Goal: Task Accomplishment & Management: Use online tool/utility

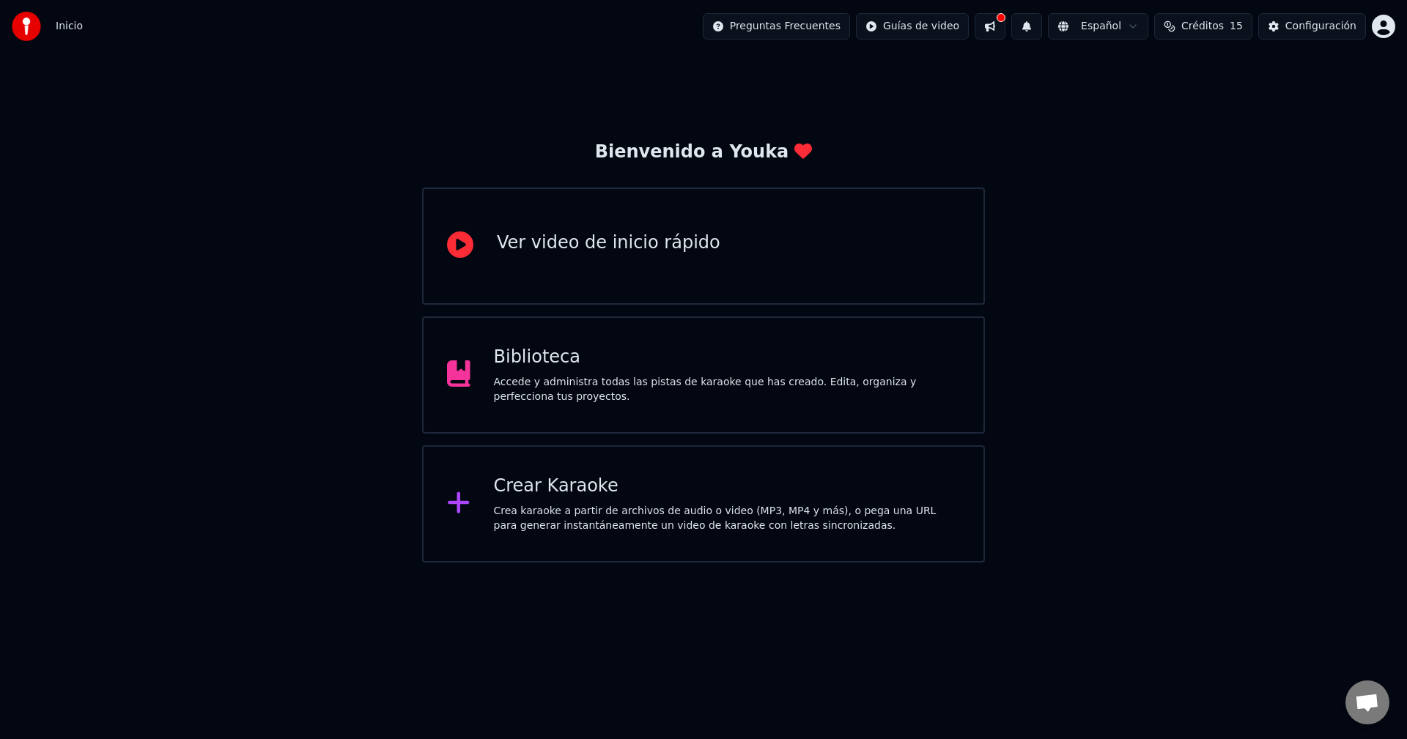
click at [596, 527] on div "Crea karaoke a partir de archivos de audio o video (MP3, MP4 y más), o pega una…" at bounding box center [727, 518] width 467 height 29
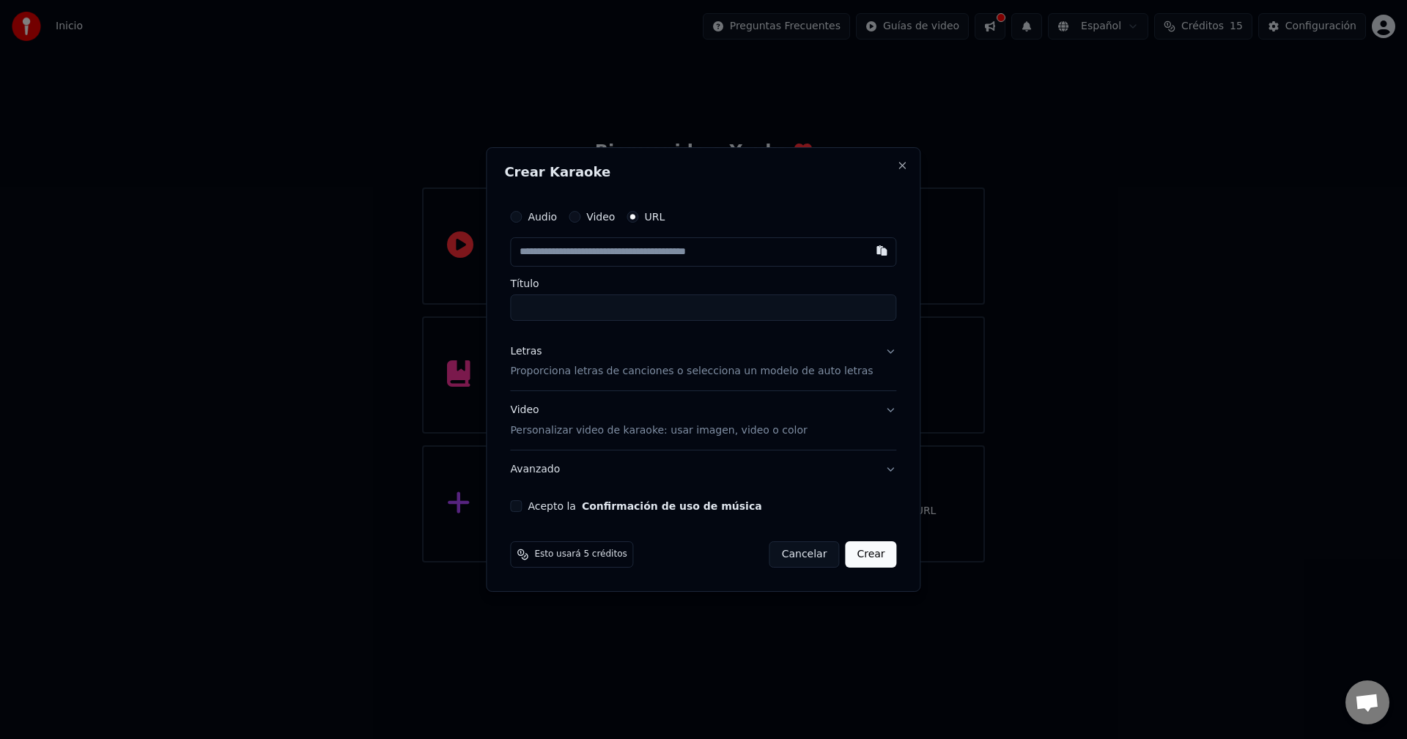
click at [550, 218] on label "Audio" at bounding box center [542, 217] width 29 height 10
click at [522, 218] on button "Audio" at bounding box center [516, 217] width 12 height 12
click at [594, 255] on div "Seleccionar archivo" at bounding box center [573, 252] width 124 height 26
type input "**********"
click at [797, 371] on p "Proporciona letras de canciones o selecciona un modelo de auto letras" at bounding box center [691, 371] width 363 height 15
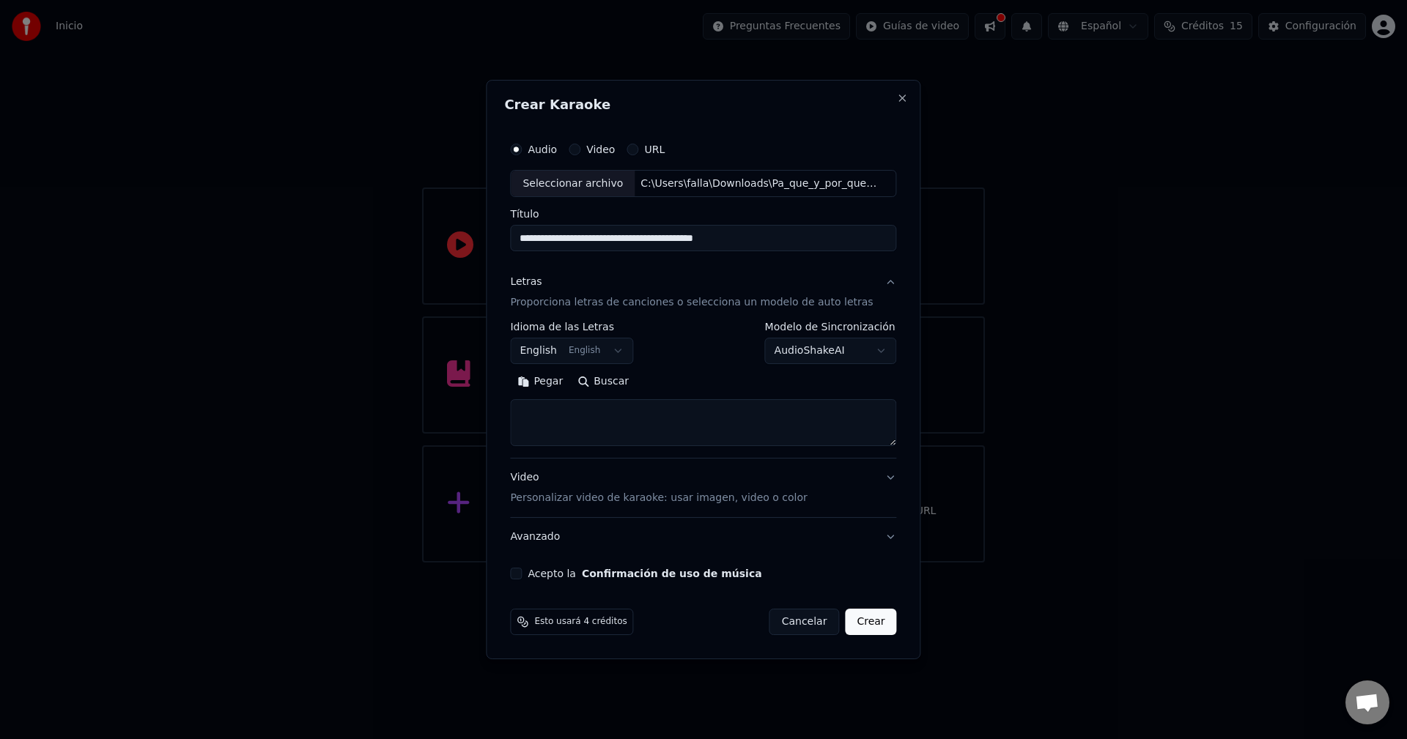
click at [590, 342] on body "**********" at bounding box center [703, 281] width 1407 height 563
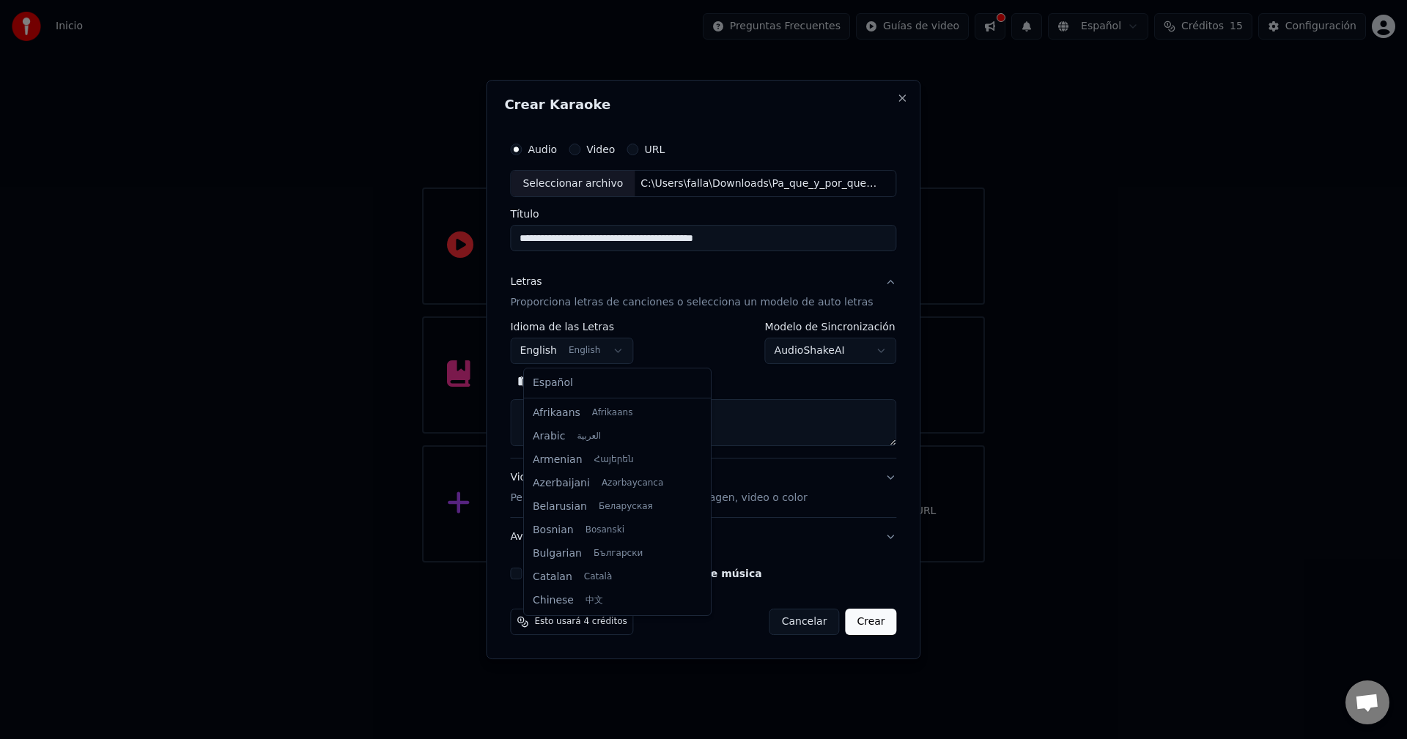
scroll to position [117, 0]
select select "**"
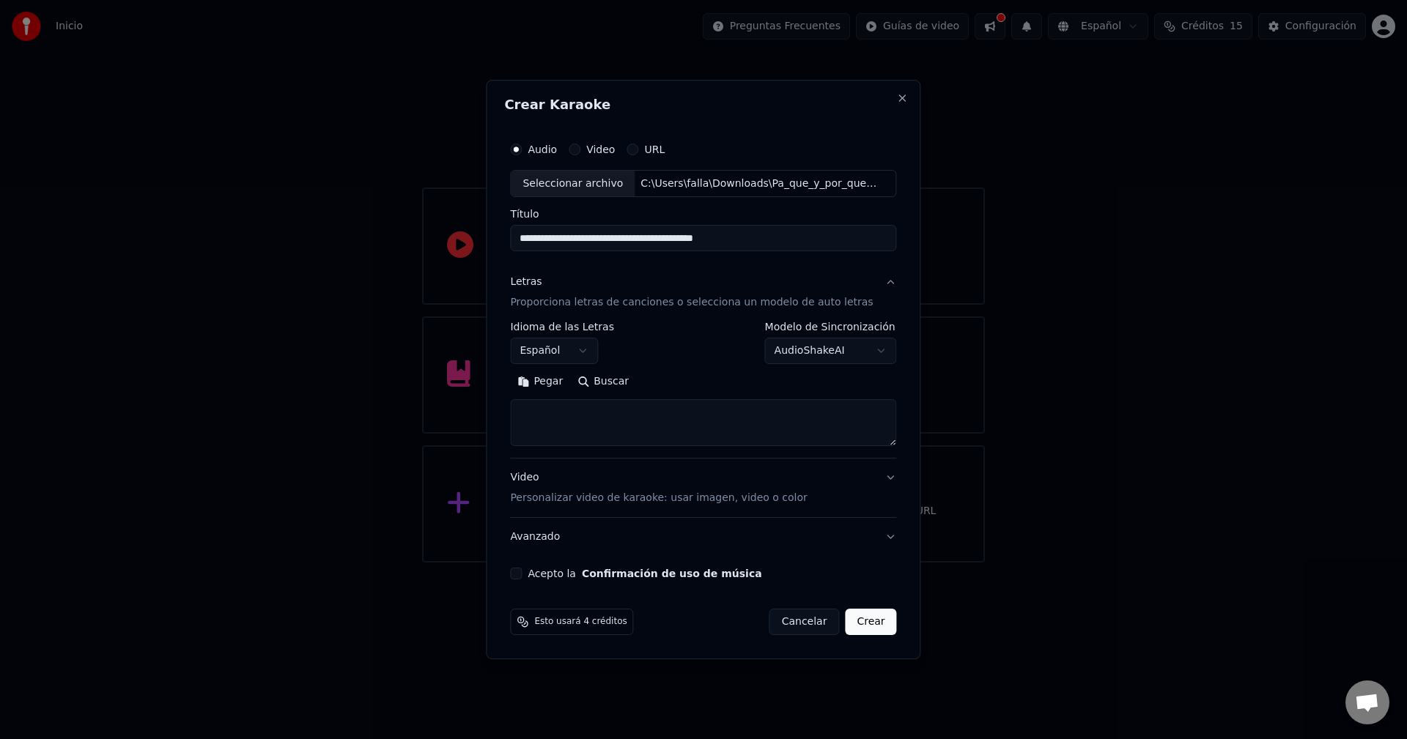
click at [620, 379] on button "Buscar" at bounding box center [603, 382] width 66 height 23
click at [557, 410] on textarea at bounding box center [703, 423] width 386 height 47
click at [547, 379] on button "Pegar" at bounding box center [540, 382] width 60 height 23
click at [876, 477] on button "Video Personalizar video de karaoke: usar imagen, video o color" at bounding box center [703, 488] width 386 height 59
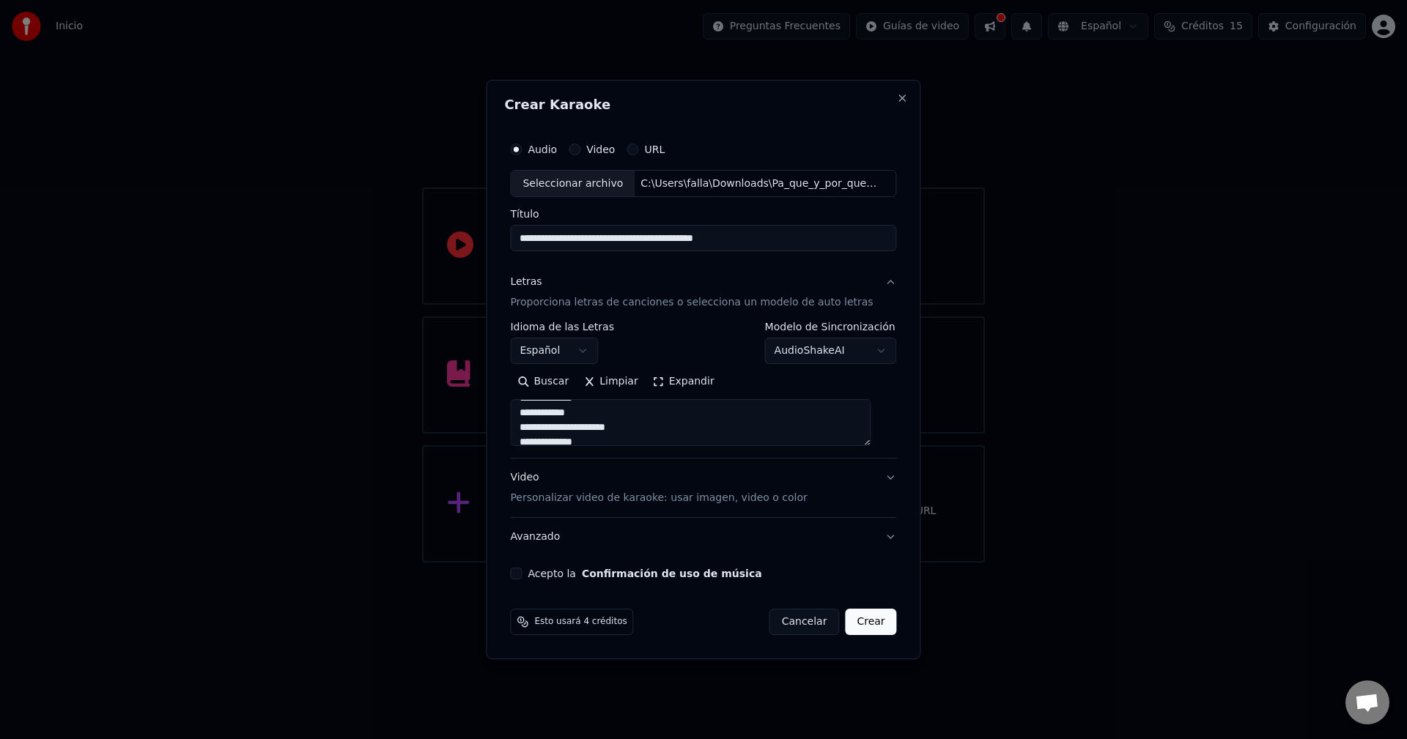
type textarea "**********"
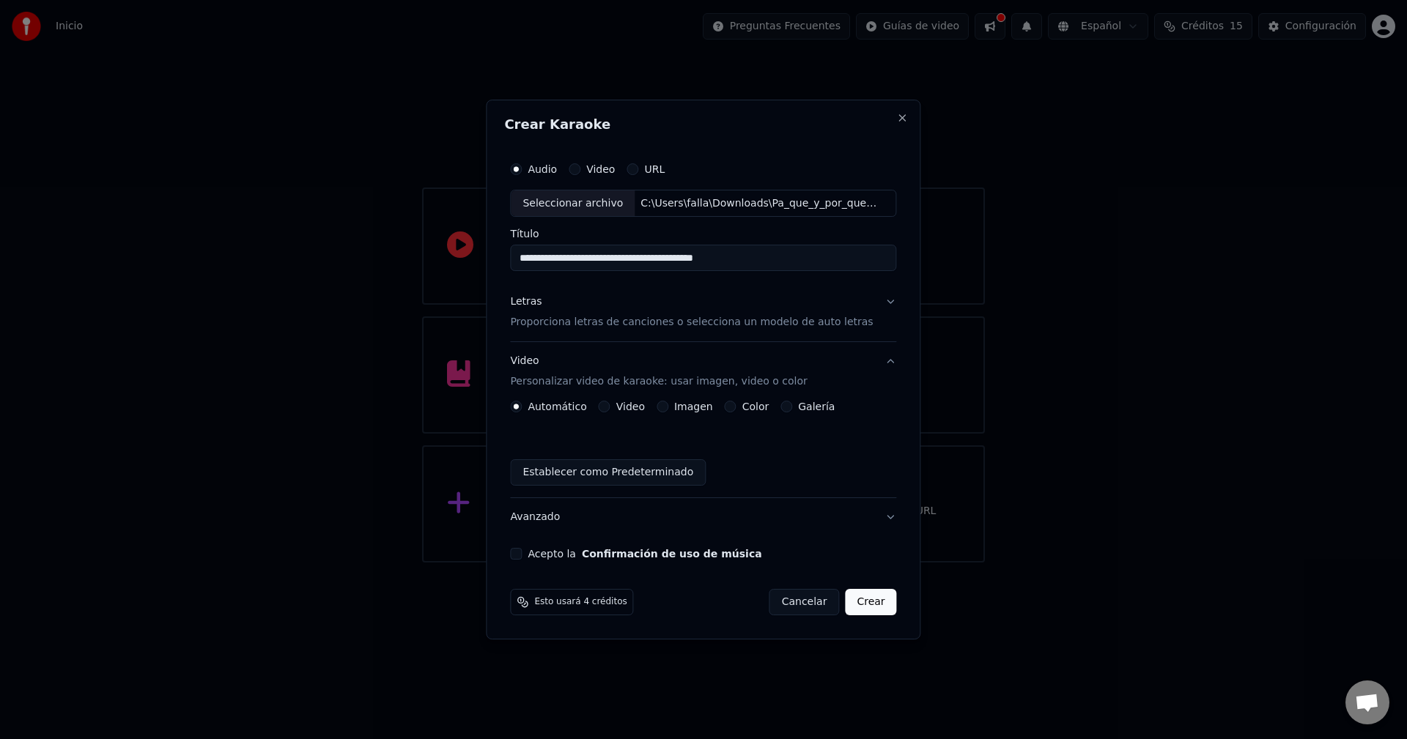
click at [580, 556] on label "Acepto la Confirmación de uso de música" at bounding box center [645, 554] width 234 height 10
click at [522, 556] on button "Acepto la Confirmación de uso de música" at bounding box center [516, 554] width 12 height 12
click at [876, 297] on button "Letras Proporciona letras de canciones o selecciona un modelo de auto letras" at bounding box center [703, 313] width 386 height 59
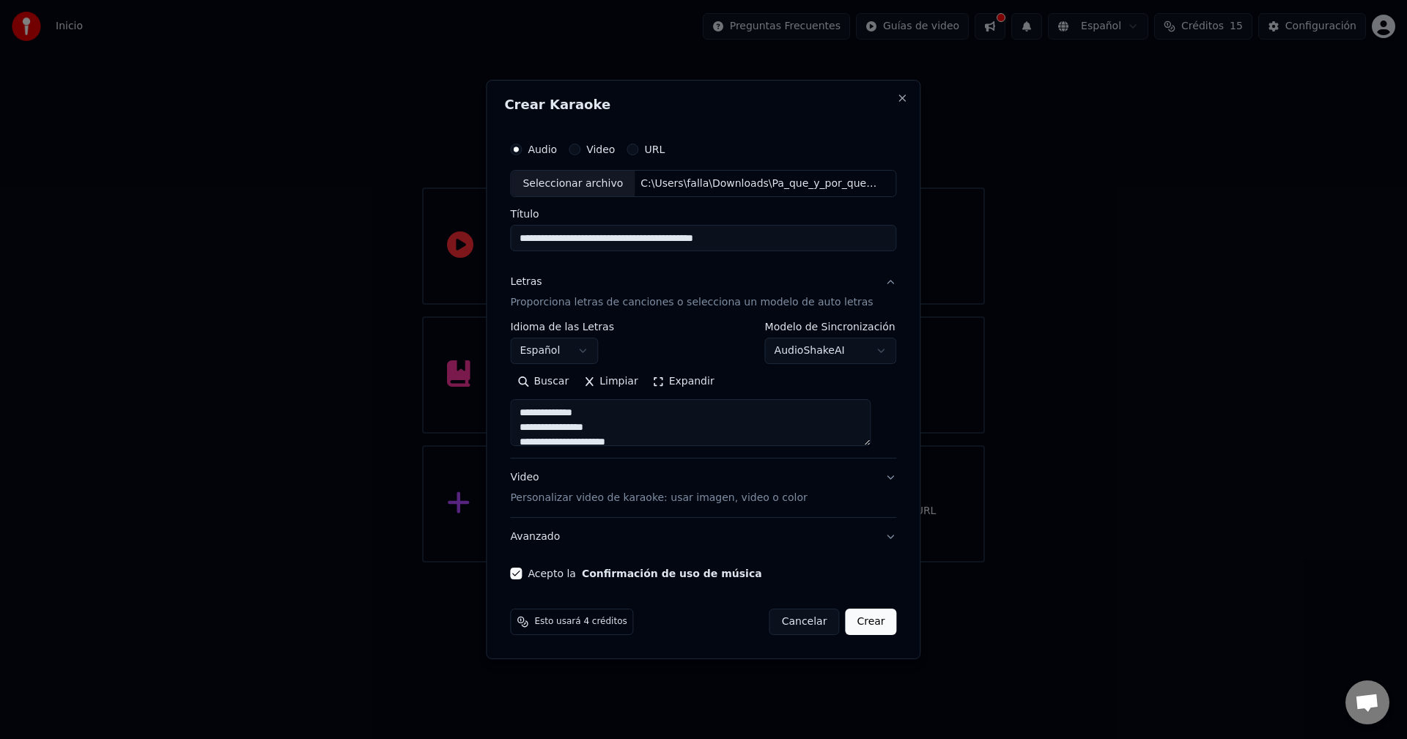
click at [817, 352] on body "**********" at bounding box center [703, 281] width 1407 height 563
click at [706, 341] on body "**********" at bounding box center [703, 281] width 1407 height 563
click at [871, 619] on button "Crear" at bounding box center [870, 622] width 51 height 26
type textarea "**********"
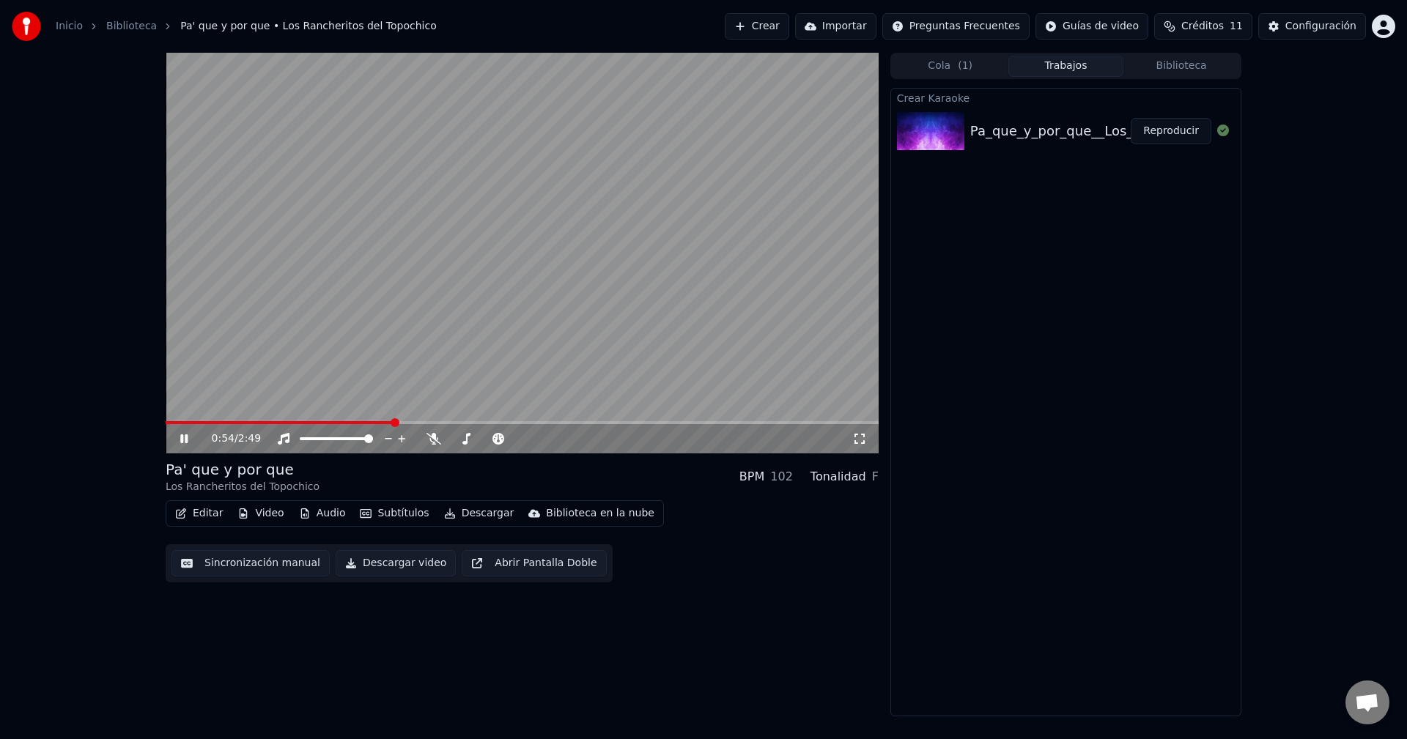
click at [516, 313] on video at bounding box center [522, 253] width 713 height 401
click at [308, 513] on button "Audio" at bounding box center [322, 513] width 59 height 21
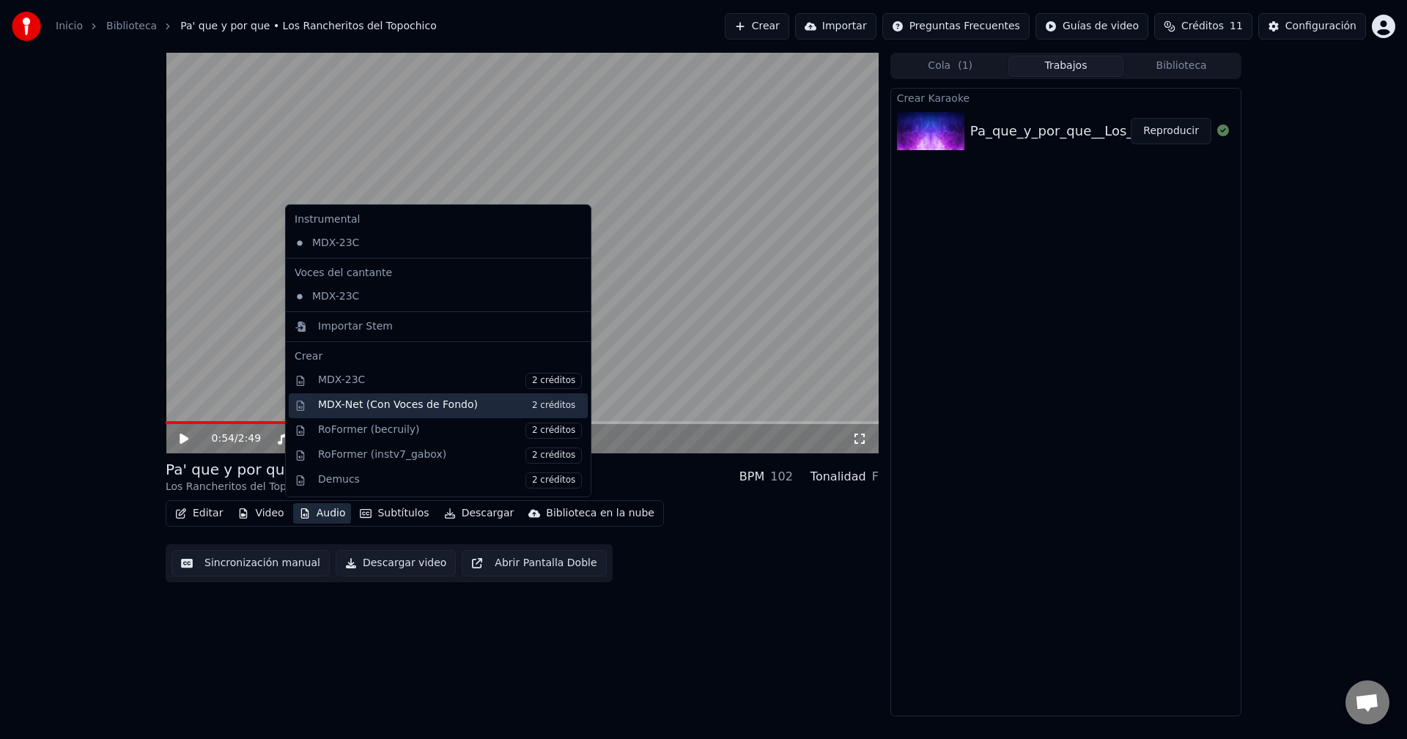
click at [470, 409] on div "MDX-Net (Con Voces de Fondo) 2 créditos" at bounding box center [450, 406] width 264 height 16
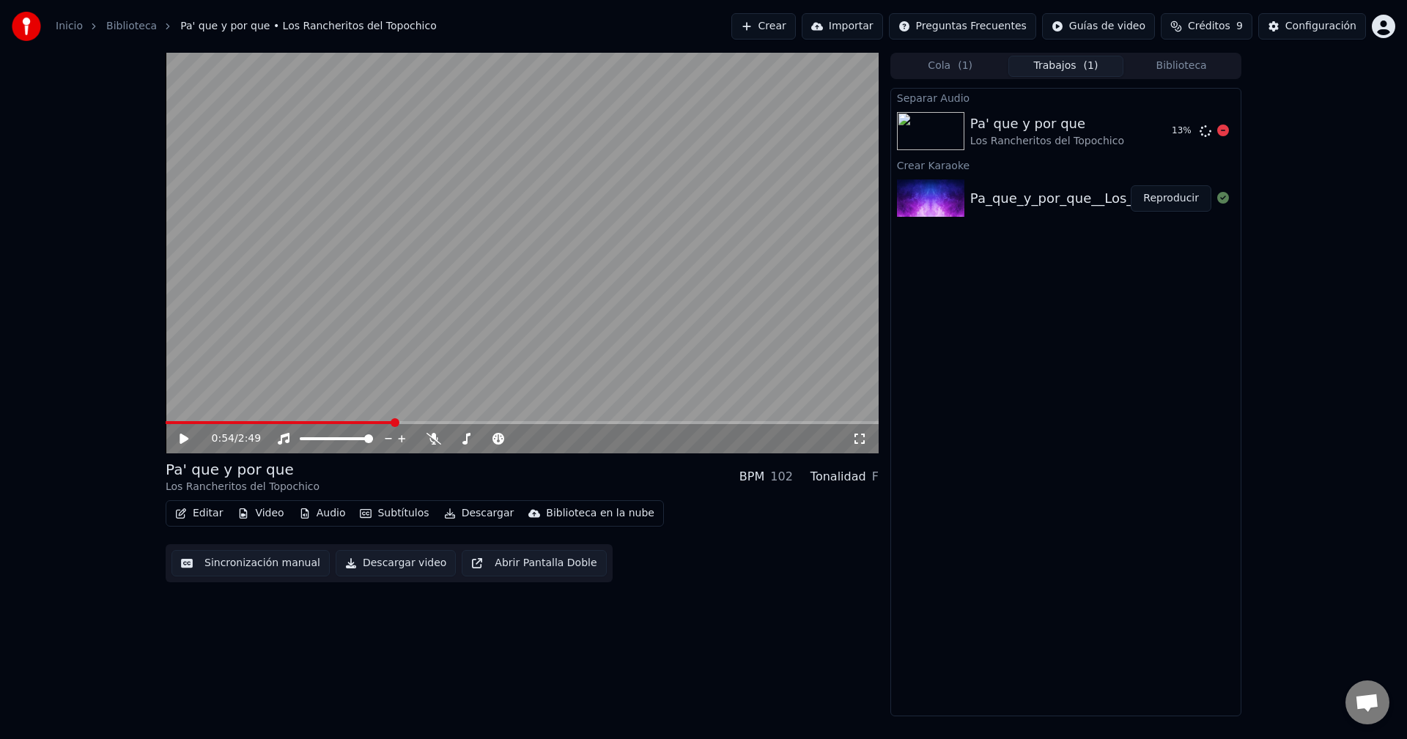
click at [1054, 133] on div "Pa' que y por que" at bounding box center [1047, 124] width 154 height 21
click at [1001, 121] on div "Pa' que y por que" at bounding box center [1047, 124] width 154 height 21
click at [166, 423] on span at bounding box center [170, 422] width 9 height 9
click at [434, 445] on icon at bounding box center [433, 439] width 15 height 12
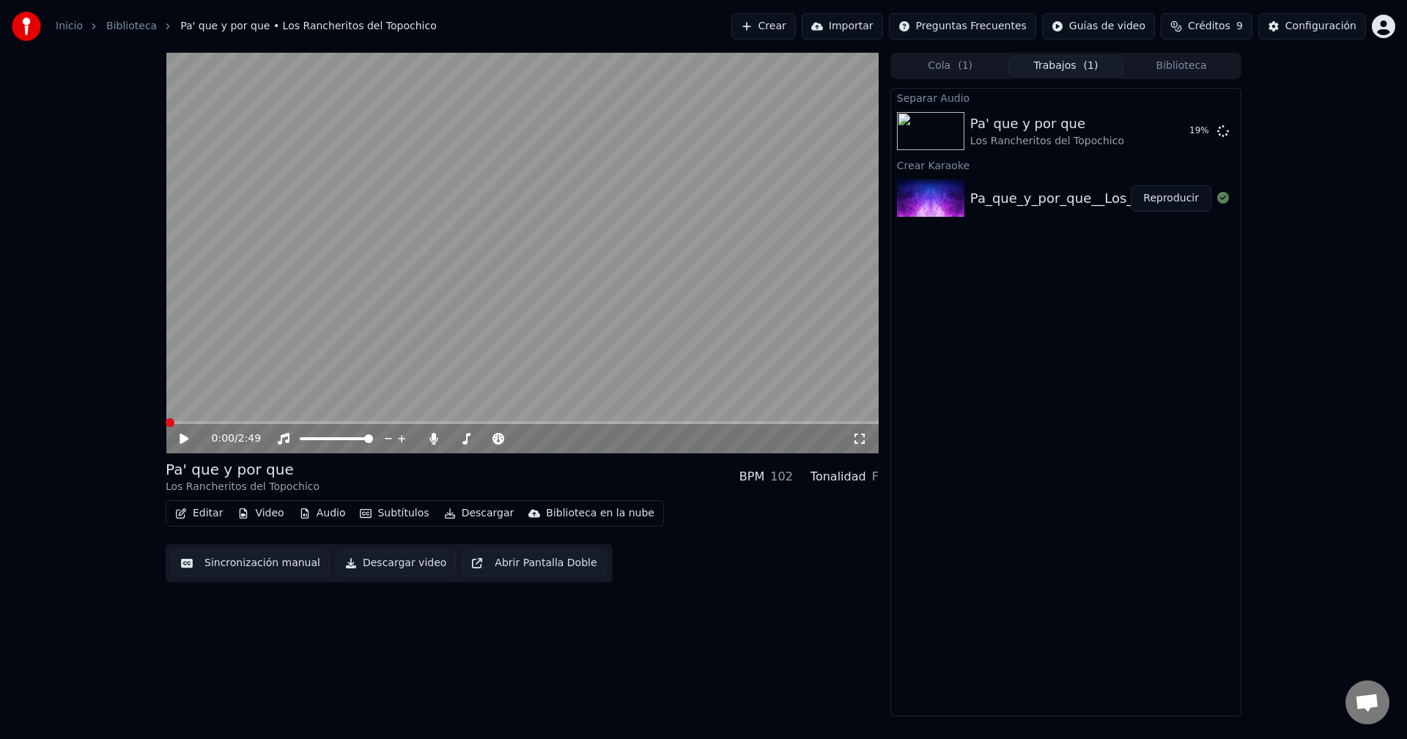
click at [447, 337] on video at bounding box center [522, 253] width 713 height 401
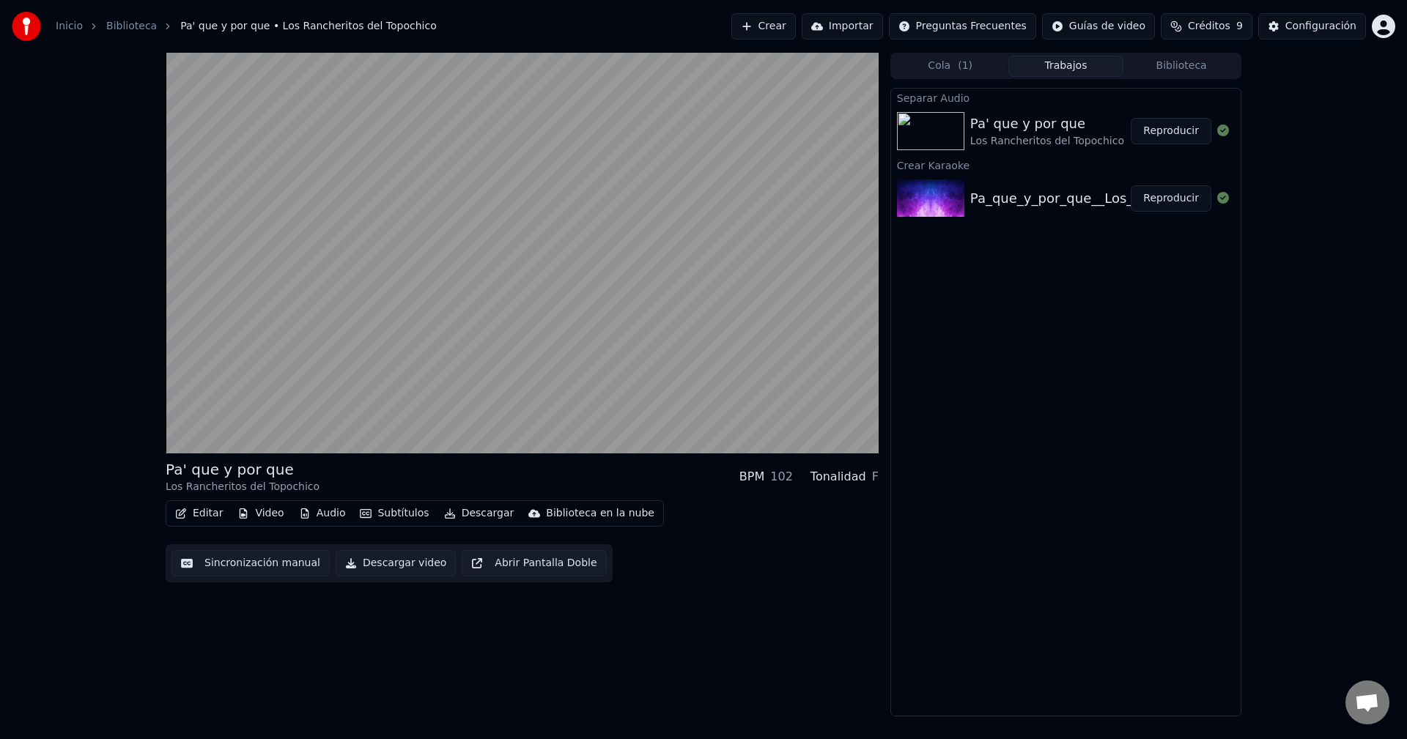
click at [1026, 196] on div "Pa_que_y_por_que__Los_Rancheritos_del_Topochico" at bounding box center [1139, 198] width 339 height 21
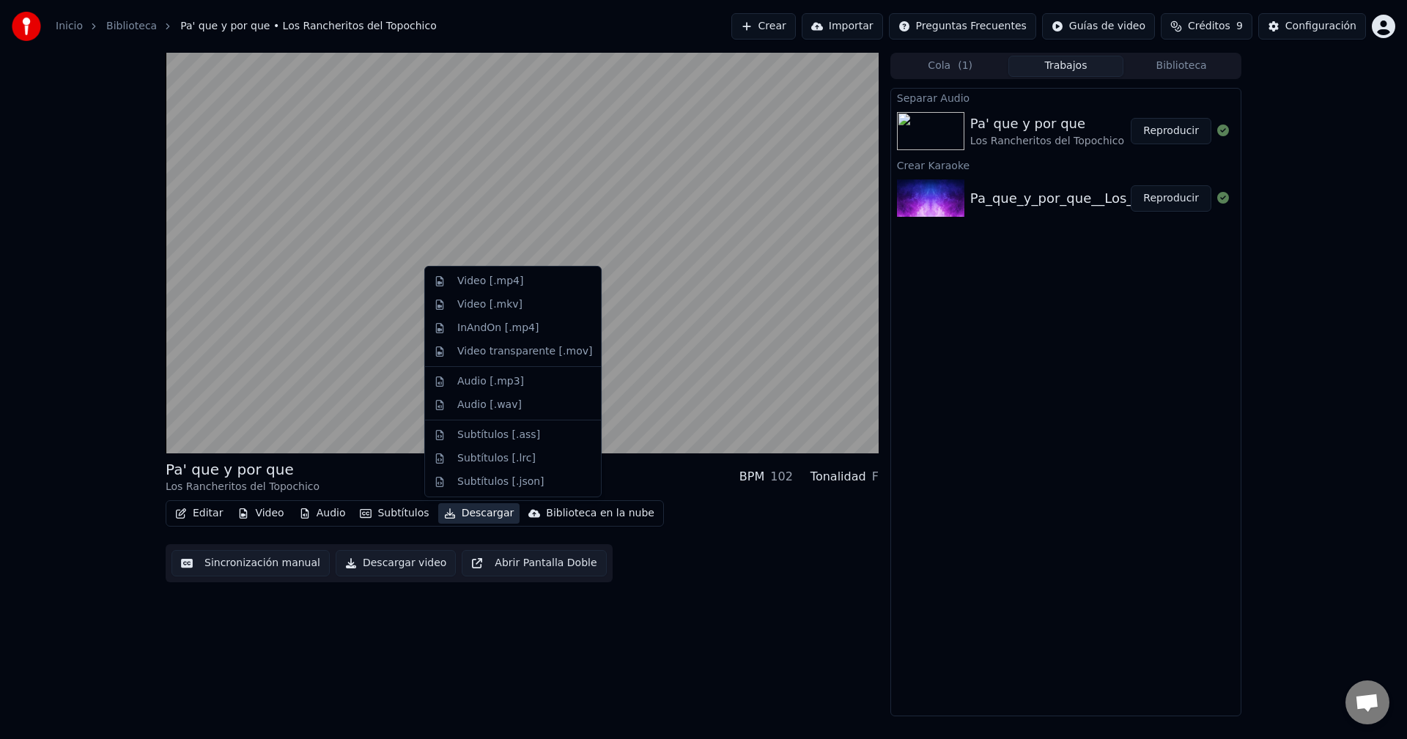
click at [454, 514] on button "Descargar" at bounding box center [479, 513] width 82 height 21
click at [354, 608] on div "Pa' que y por que Los Rancheritos del Topochico BPM 102 Tonalidad F Editar Vide…" at bounding box center [522, 385] width 713 height 664
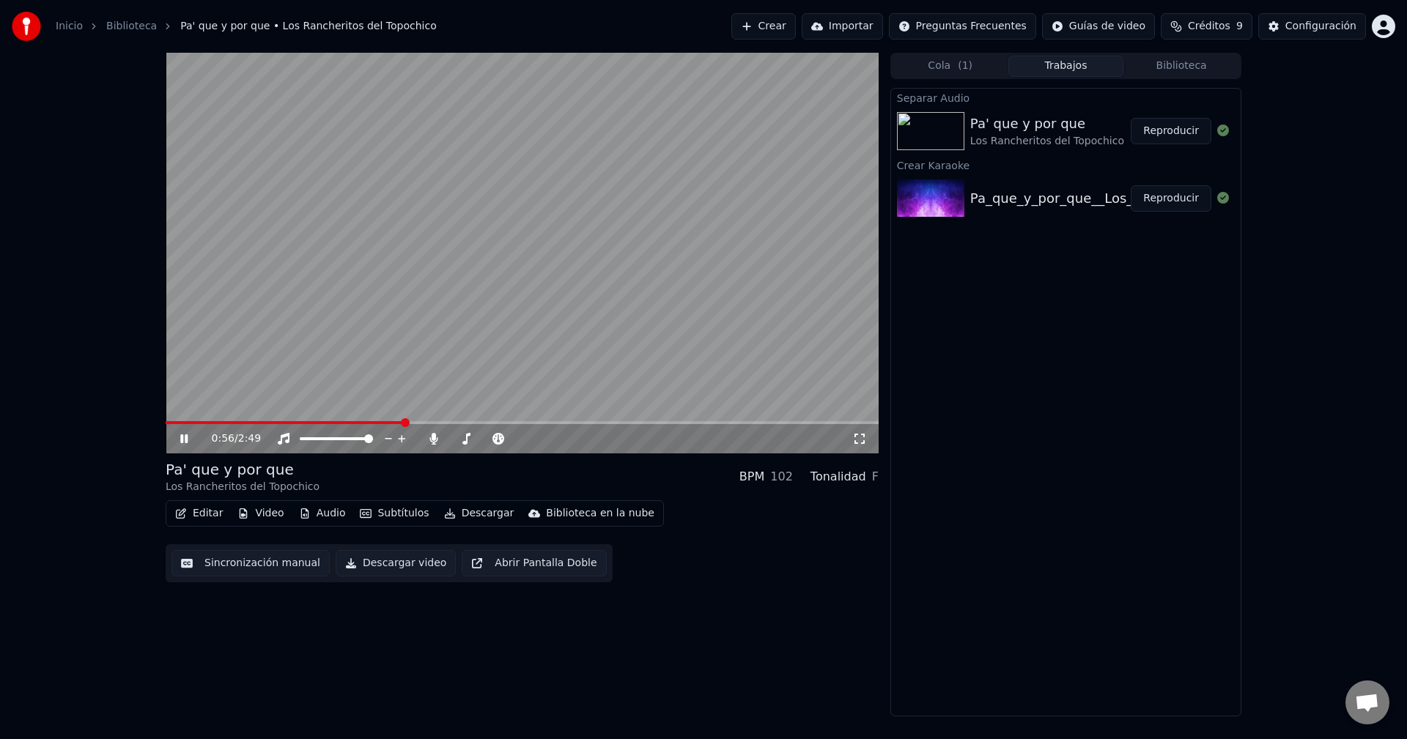
click at [1166, 70] on button "Biblioteca" at bounding box center [1181, 66] width 116 height 21
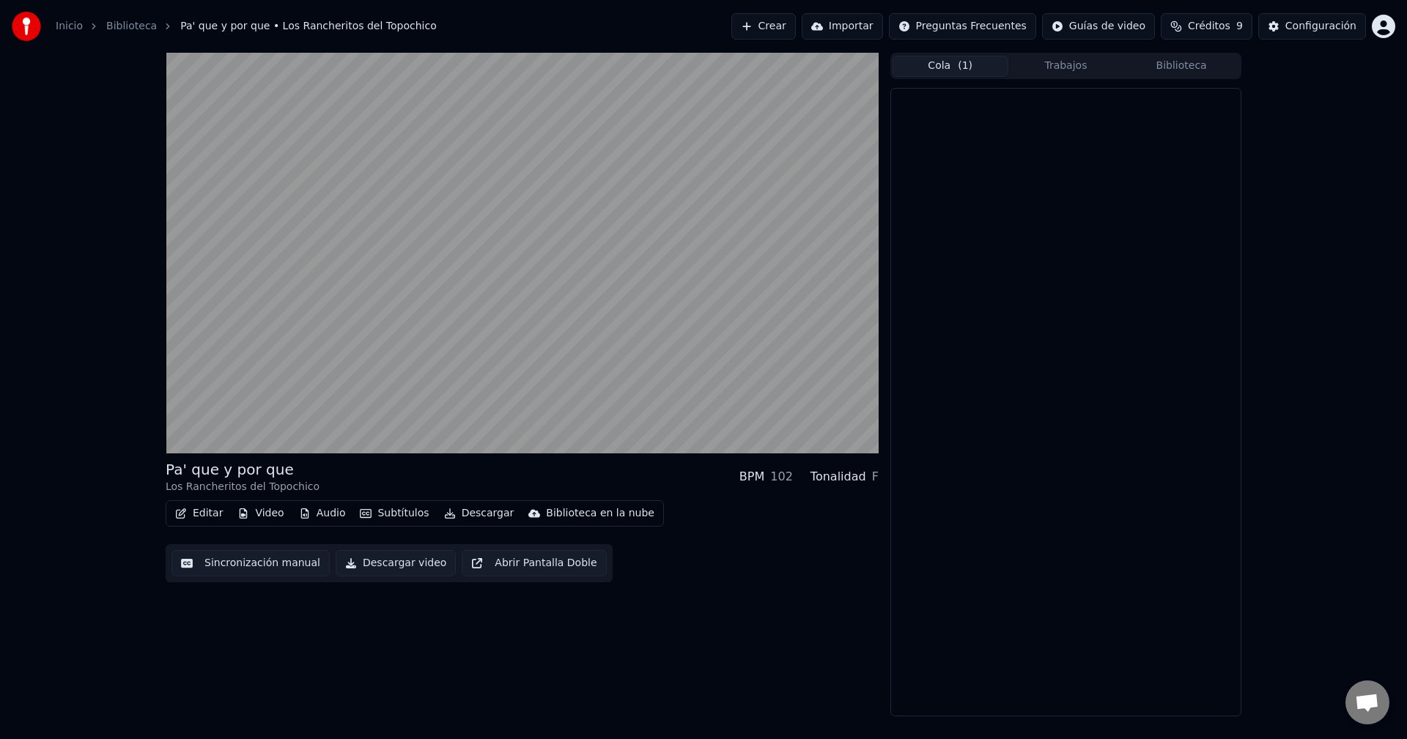
click at [944, 67] on button "Cola ( 1 )" at bounding box center [950, 66] width 116 height 21
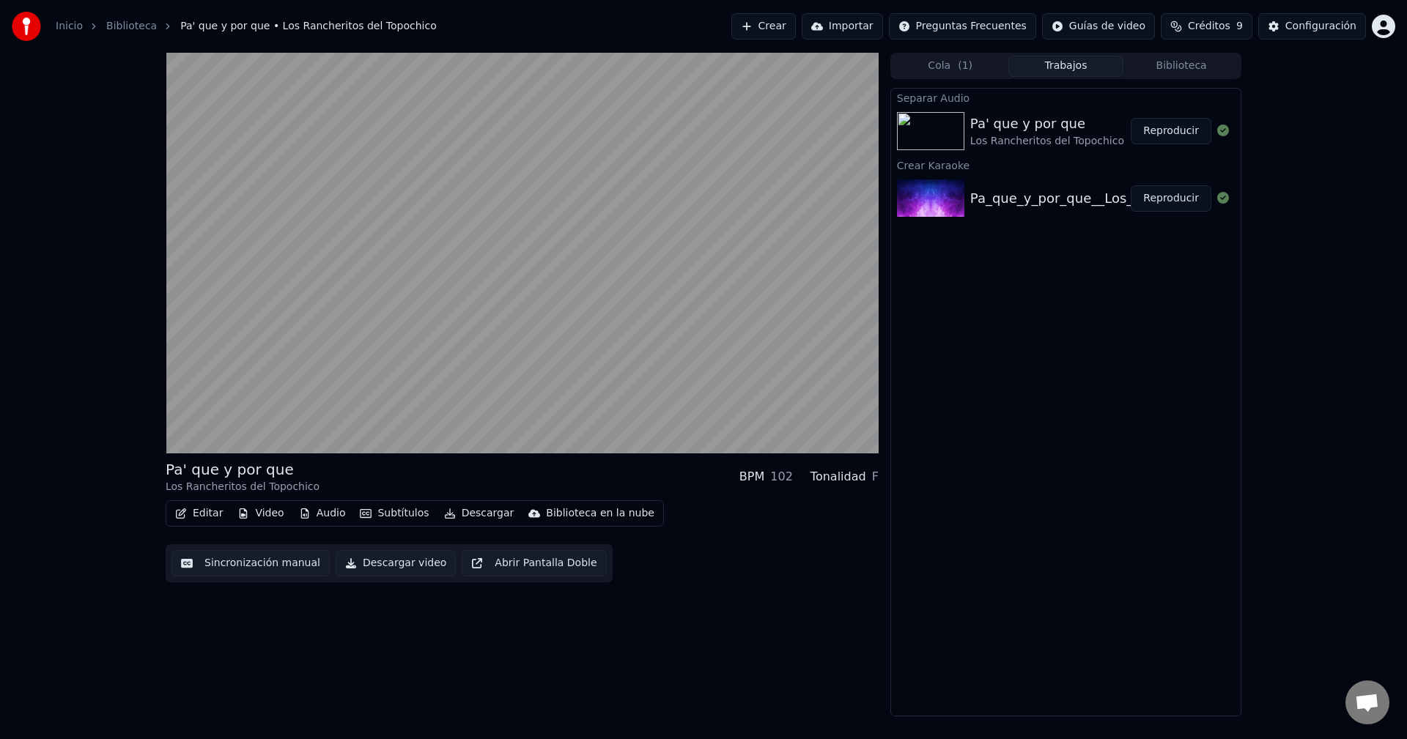
click at [1104, 67] on button "Trabajos" at bounding box center [1066, 66] width 116 height 21
click at [1011, 199] on div "Pa_que_y_por_que__Los_Rancheritos_del_Topochico" at bounding box center [1139, 198] width 339 height 21
click at [1162, 67] on button "Biblioteca" at bounding box center [1181, 66] width 116 height 21
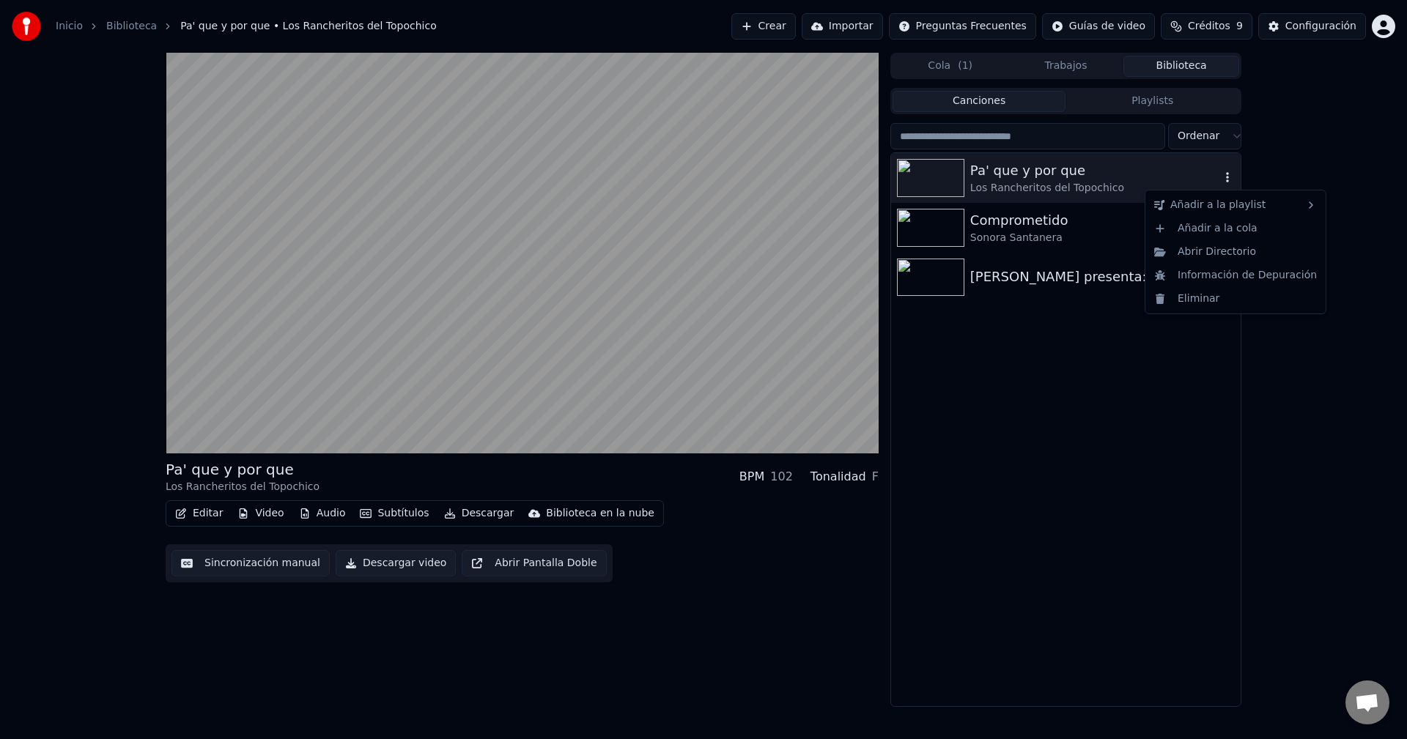
click at [1227, 177] on icon "button" at bounding box center [1227, 177] width 15 height 12
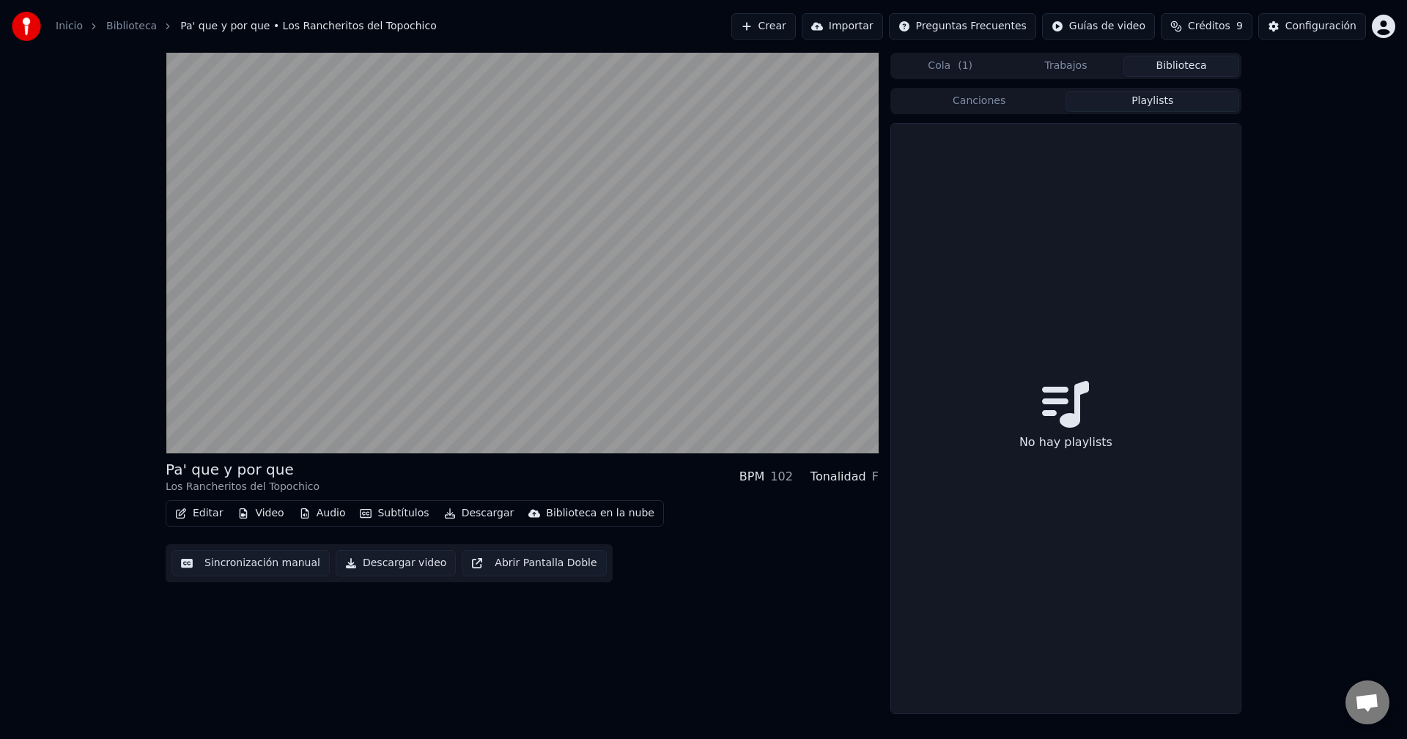
click at [1142, 103] on button "Playlists" at bounding box center [1152, 101] width 174 height 21
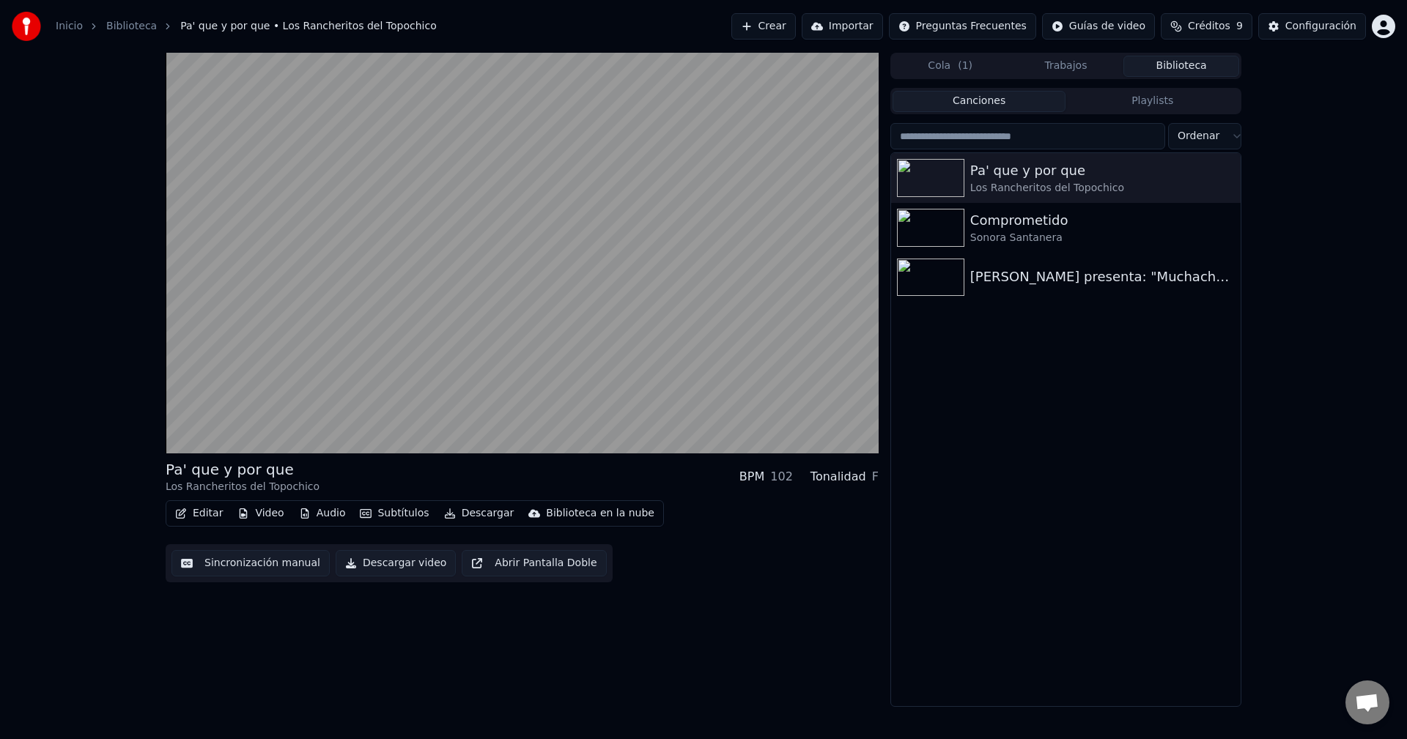
click at [987, 104] on button "Canciones" at bounding box center [979, 101] width 174 height 21
click at [963, 59] on span "( 1 )" at bounding box center [965, 66] width 15 height 15
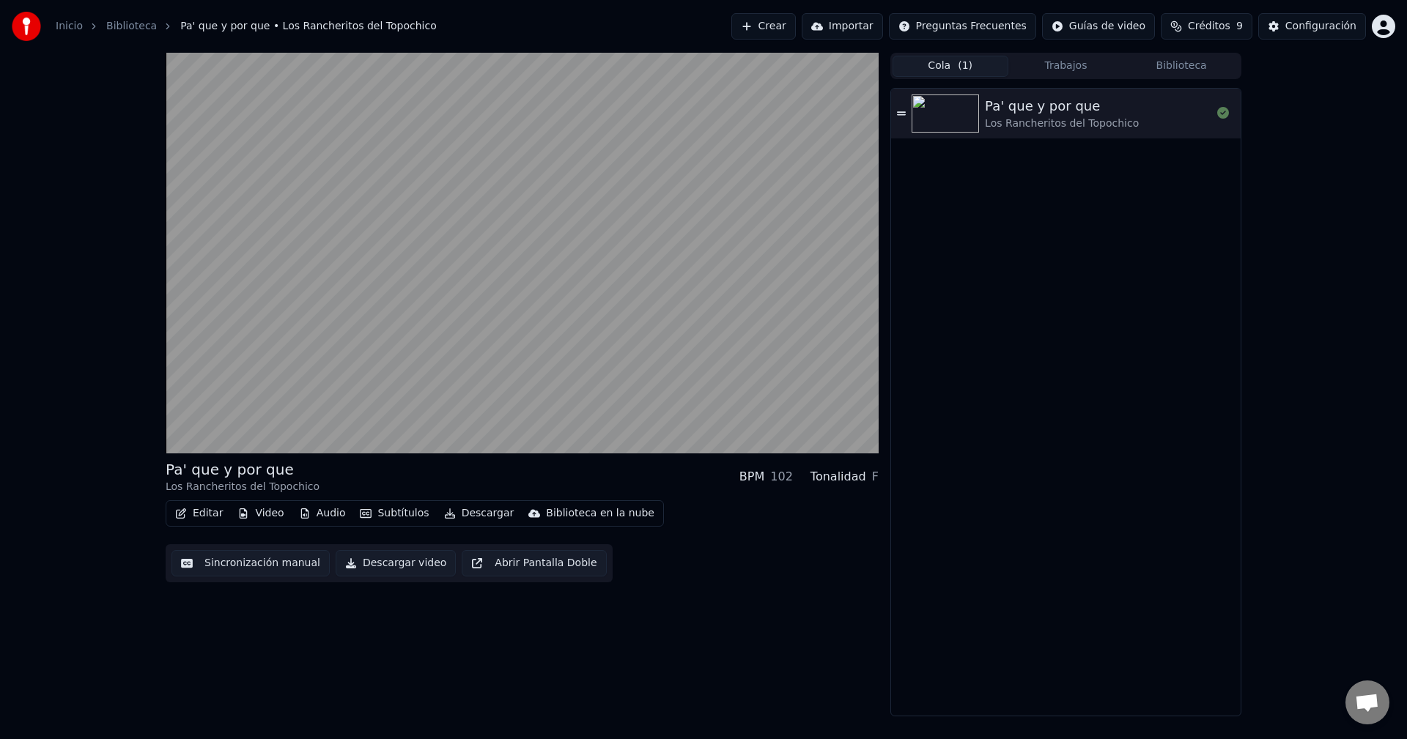
click at [1089, 67] on button "Trabajos" at bounding box center [1066, 66] width 116 height 21
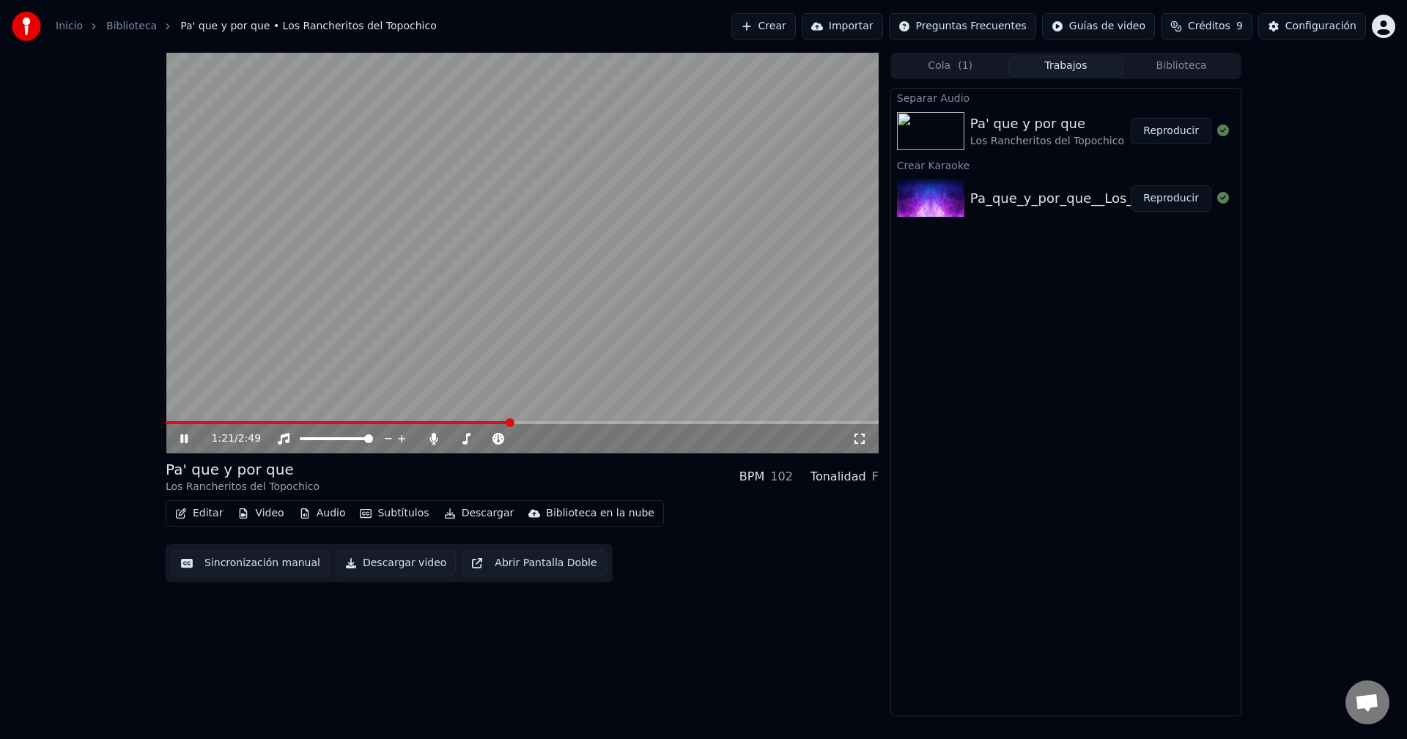
click at [403, 558] on button "Descargar video" at bounding box center [396, 563] width 120 height 26
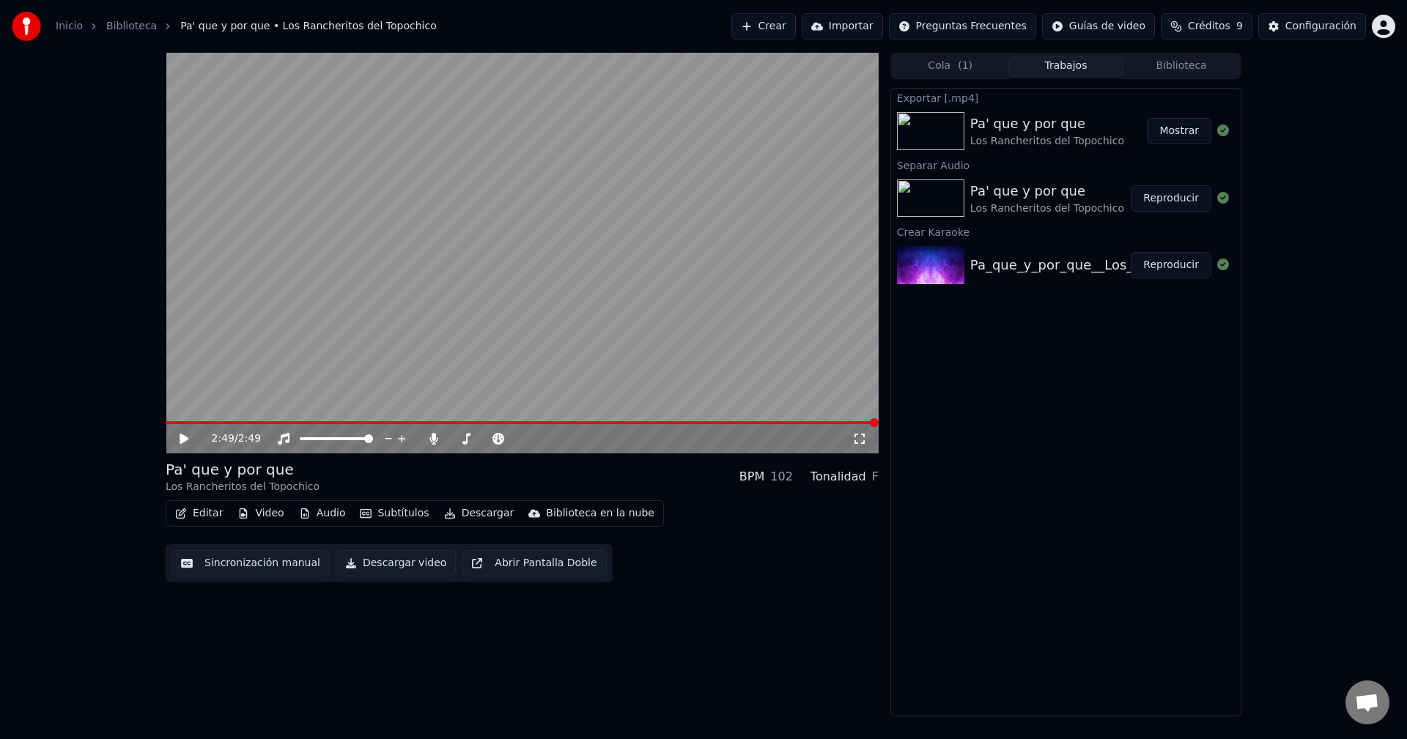
click at [1180, 127] on button "Mostrar" at bounding box center [1179, 131] width 64 height 26
